Goal: Information Seeking & Learning: Find specific fact

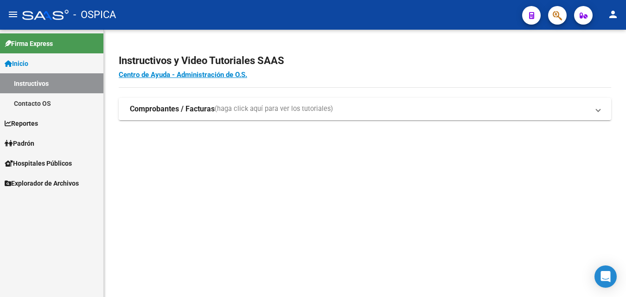
click at [273, 112] on span "(haga click aquí para ver los tutoriales)" at bounding box center [274, 109] width 118 height 10
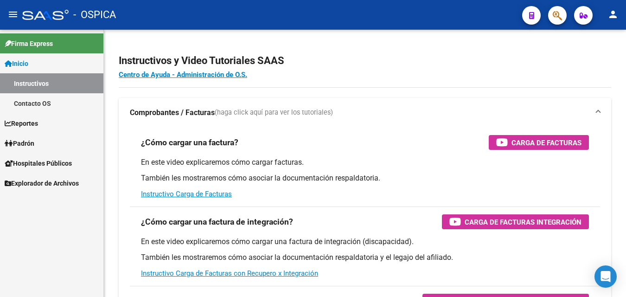
click at [26, 58] on span "Inicio" at bounding box center [17, 63] width 24 height 10
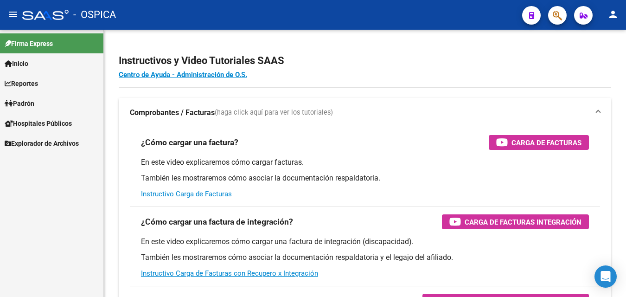
click at [59, 63] on link "Inicio" at bounding box center [51, 63] width 103 height 20
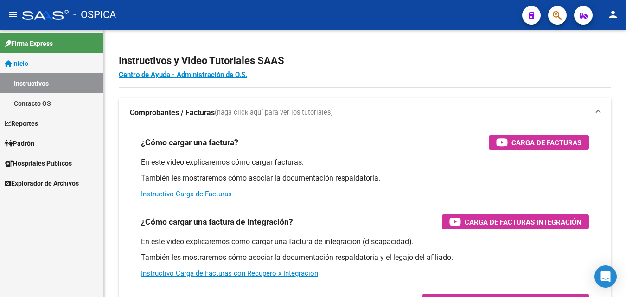
click at [39, 13] on div at bounding box center [45, 15] width 46 height 10
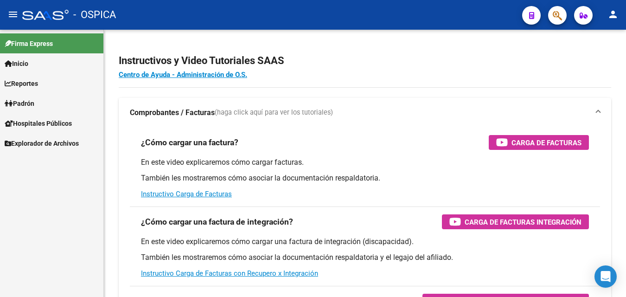
click at [66, 105] on link "Padrón" at bounding box center [51, 103] width 103 height 20
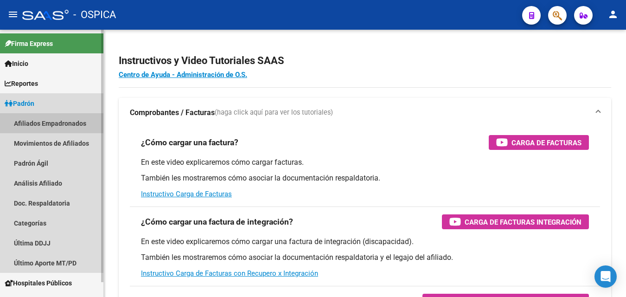
click at [86, 124] on link "Afiliados Empadronados" at bounding box center [51, 123] width 103 height 20
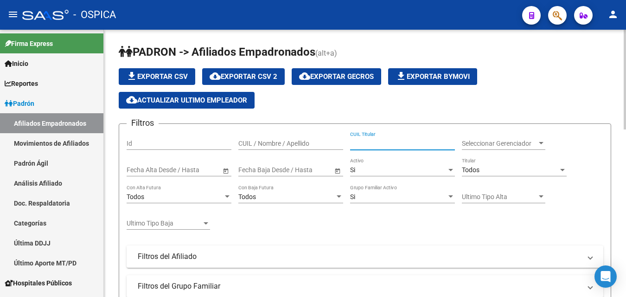
click at [379, 142] on input "CUIL Titular" at bounding box center [402, 144] width 105 height 8
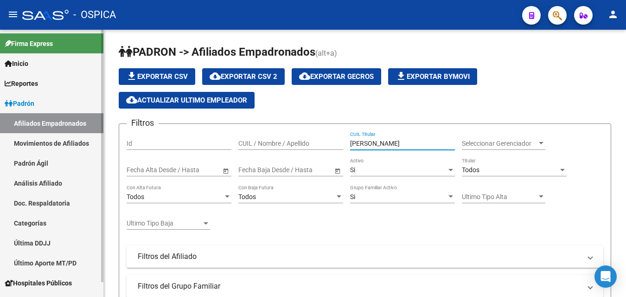
type input "[PERSON_NAME]"
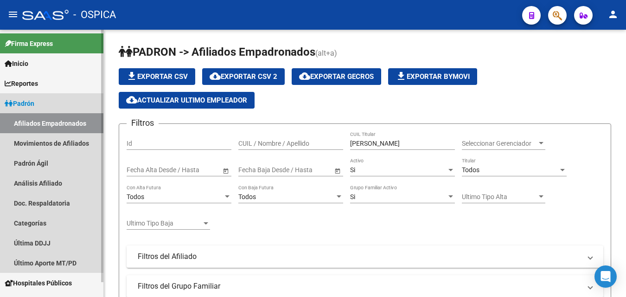
click at [22, 97] on link "Padrón" at bounding box center [51, 103] width 103 height 20
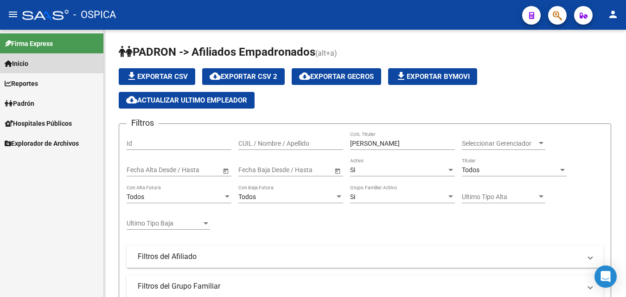
click at [20, 64] on span "Inicio" at bounding box center [17, 63] width 24 height 10
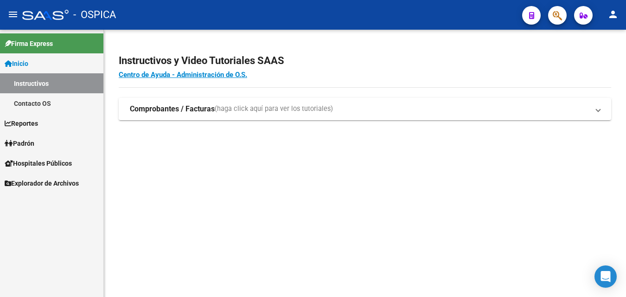
click at [12, 14] on mat-icon "menu" at bounding box center [12, 14] width 11 height 11
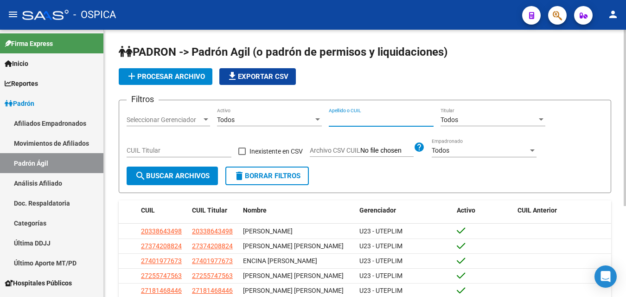
click at [354, 121] on input "Apellido o CUIL" at bounding box center [381, 120] width 105 height 8
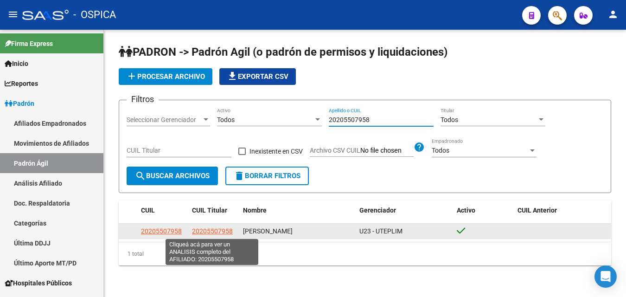
type input "20205507958"
click at [224, 235] on span "20205507958" at bounding box center [212, 230] width 41 height 7
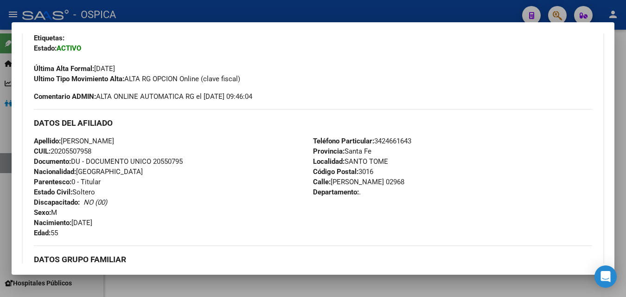
scroll to position [278, 0]
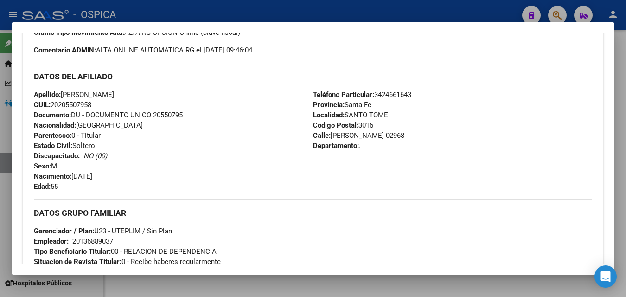
click at [207, 121] on div "Apellido: CRISTIAN ROBERTO FERNANDEZ CUIL: 20205507958 Documento: DU - DOCUMENT…" at bounding box center [173, 141] width 279 height 102
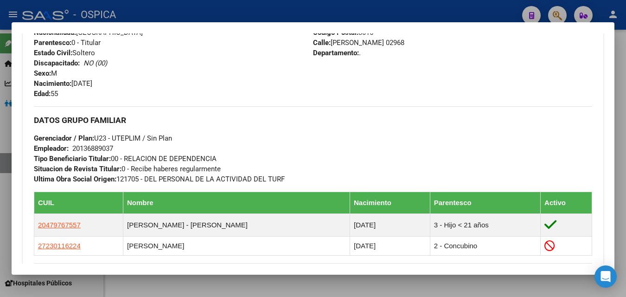
scroll to position [418, 0]
